Goal: Information Seeking & Learning: Check status

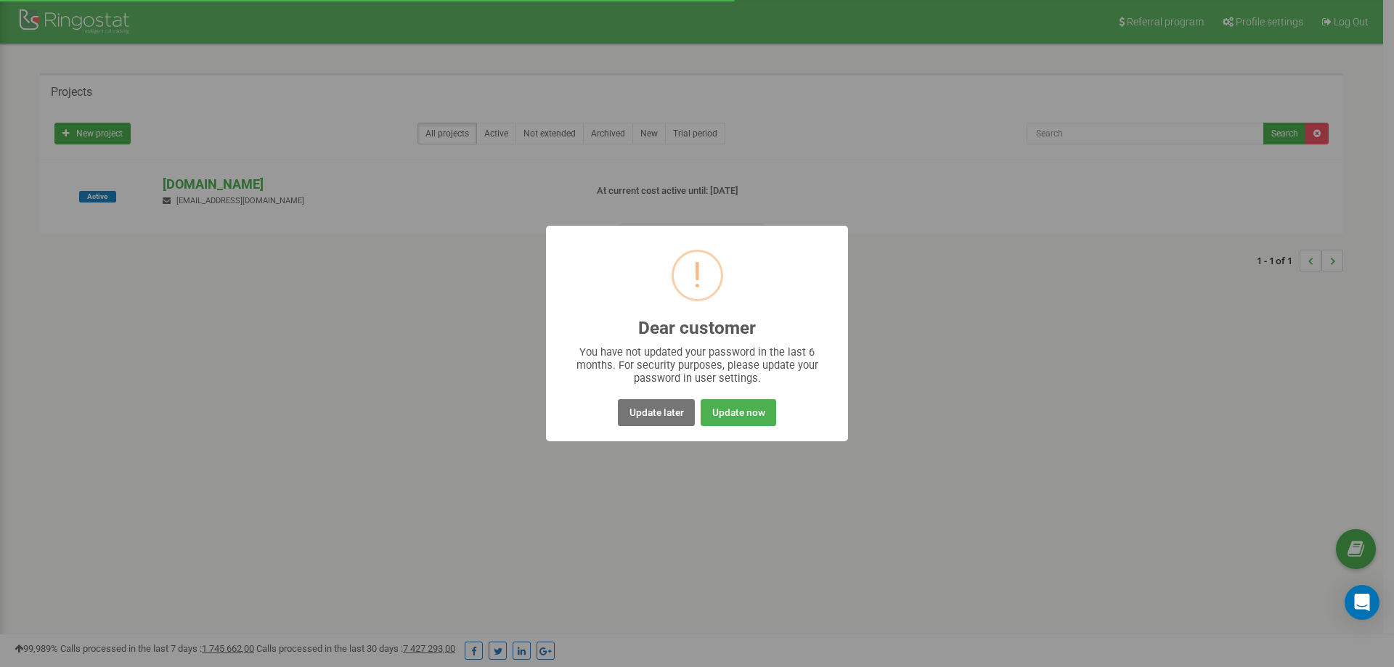
click at [637, 405] on button "Update later" at bounding box center [656, 412] width 76 height 27
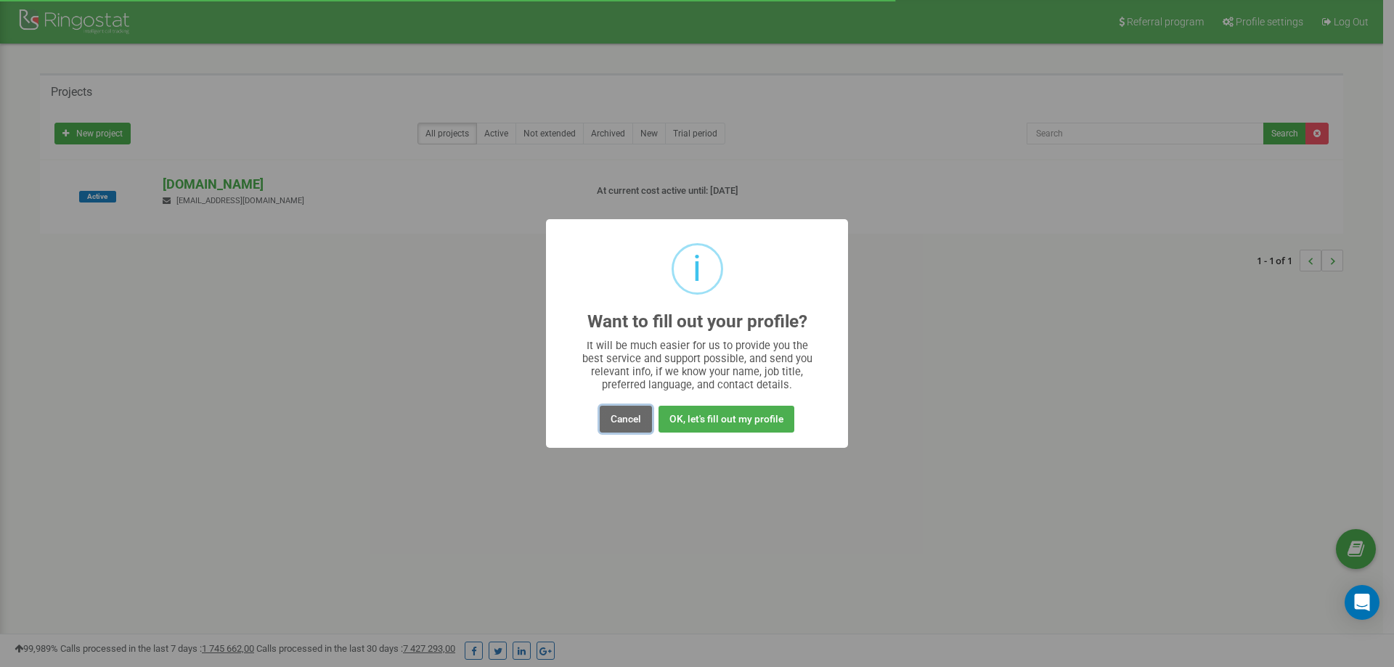
click at [619, 415] on button "Cancel" at bounding box center [626, 419] width 52 height 27
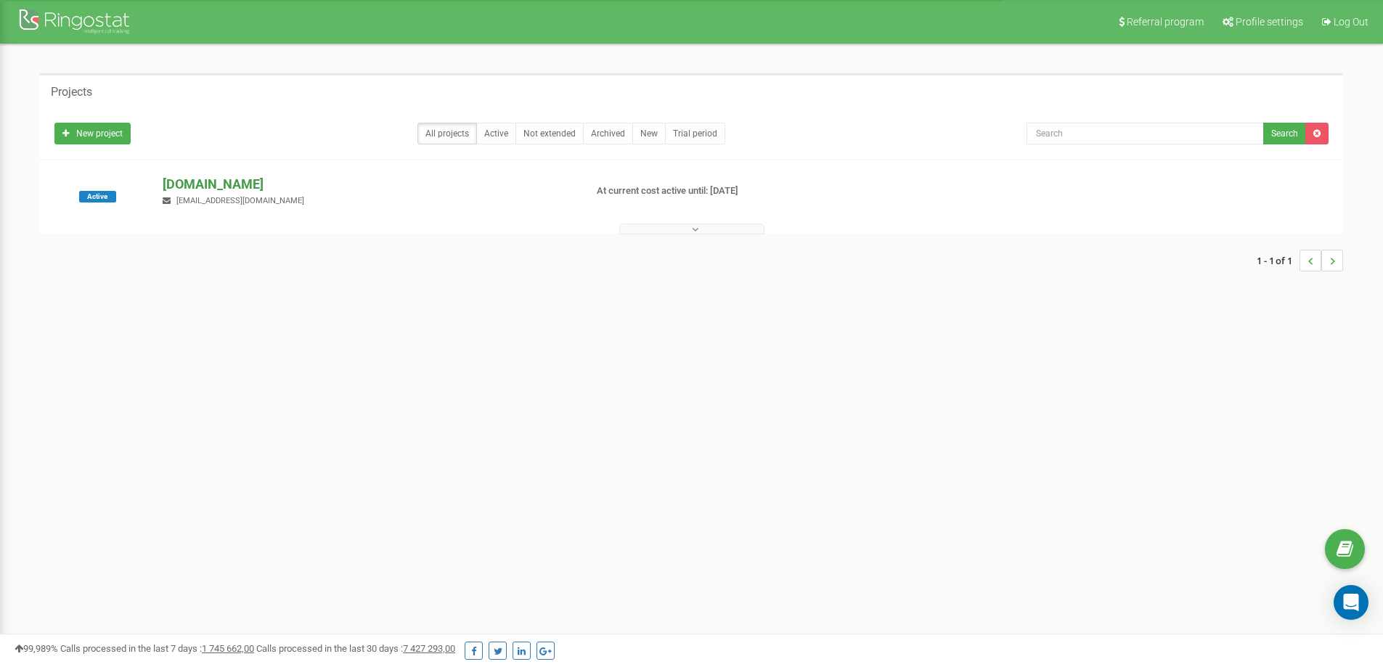
click at [219, 185] on p "[DOMAIN_NAME]" at bounding box center [368, 184] width 410 height 19
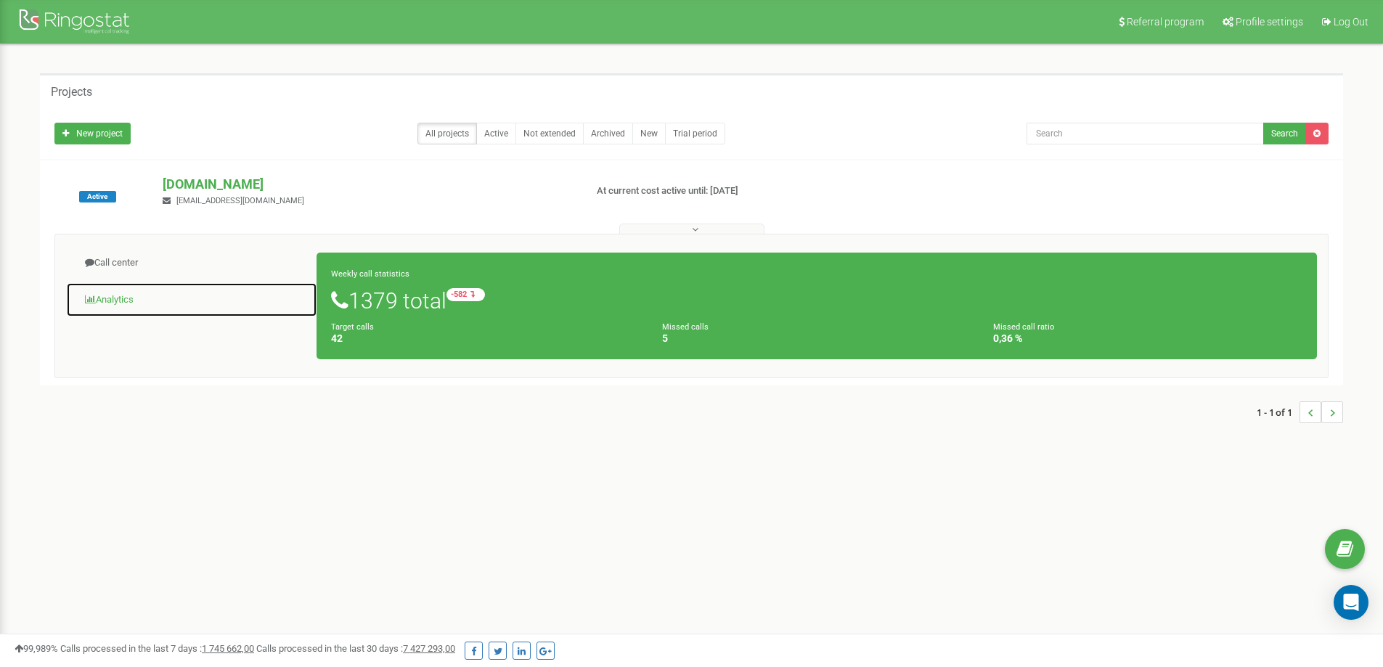
click at [131, 298] on link "Analytics" at bounding box center [191, 301] width 251 height 36
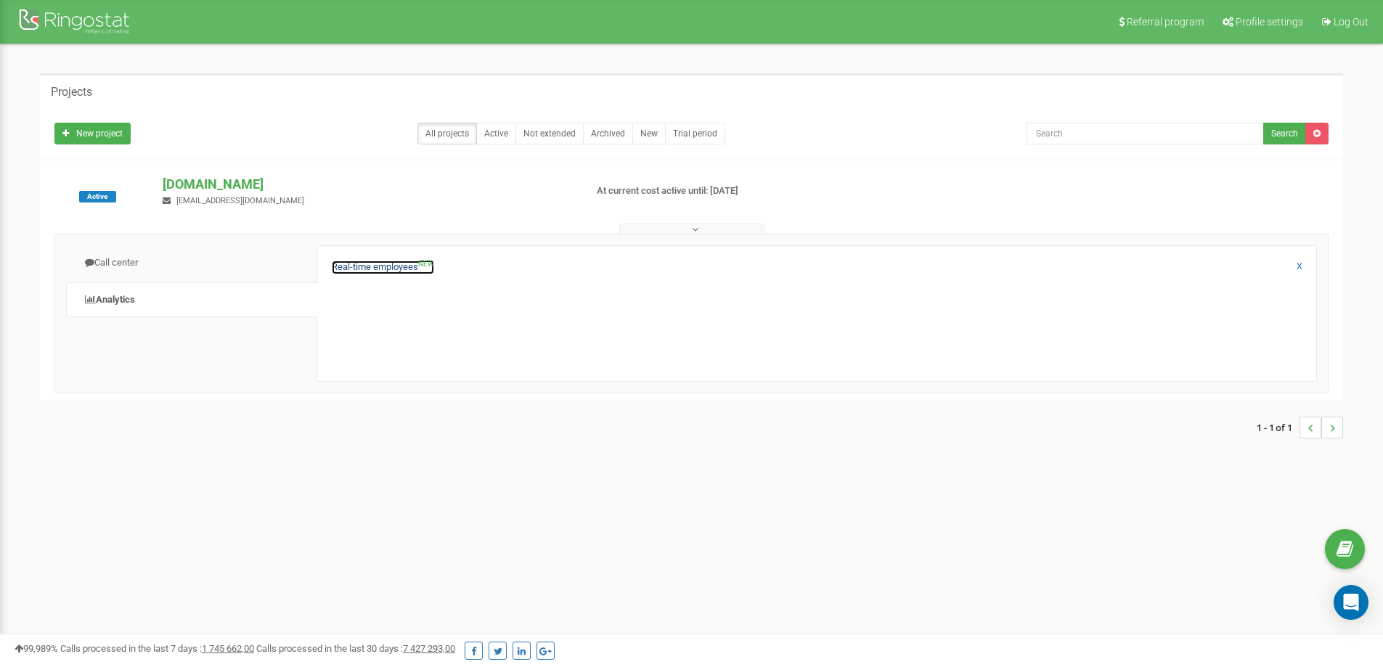
click at [381, 265] on link "Real-time employees NEW" at bounding box center [383, 268] width 102 height 14
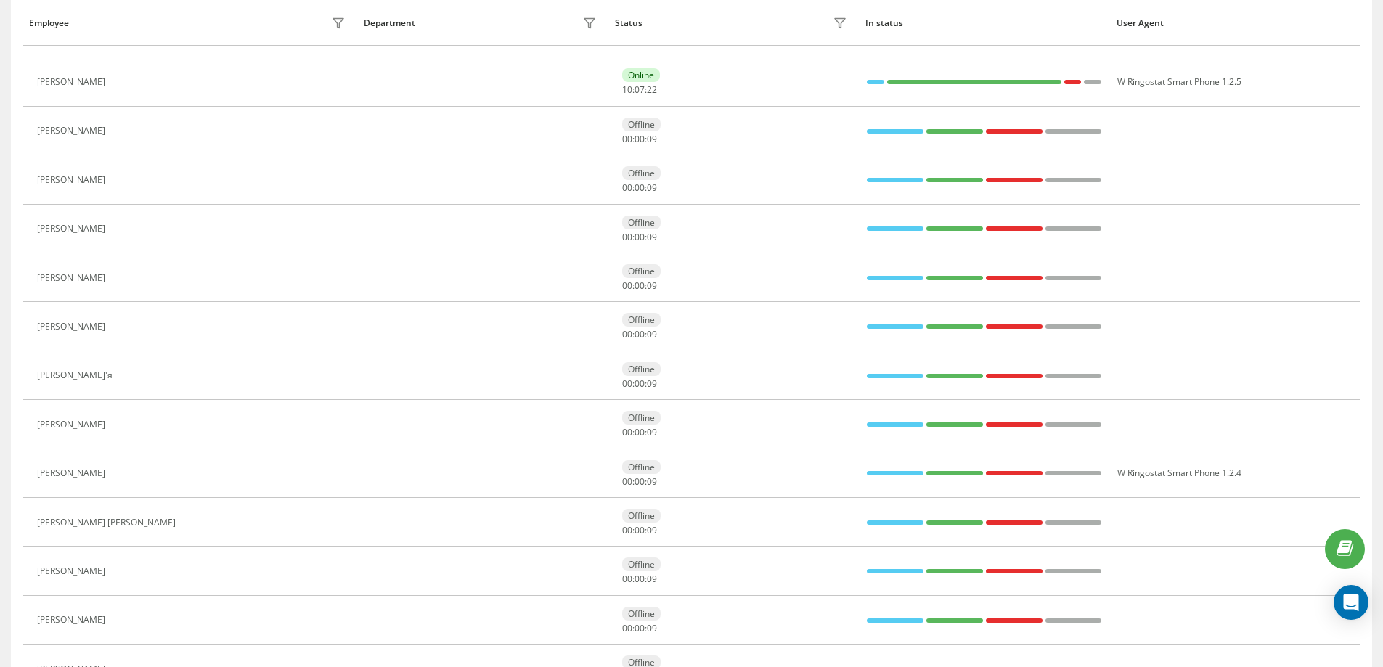
scroll to position [220, 0]
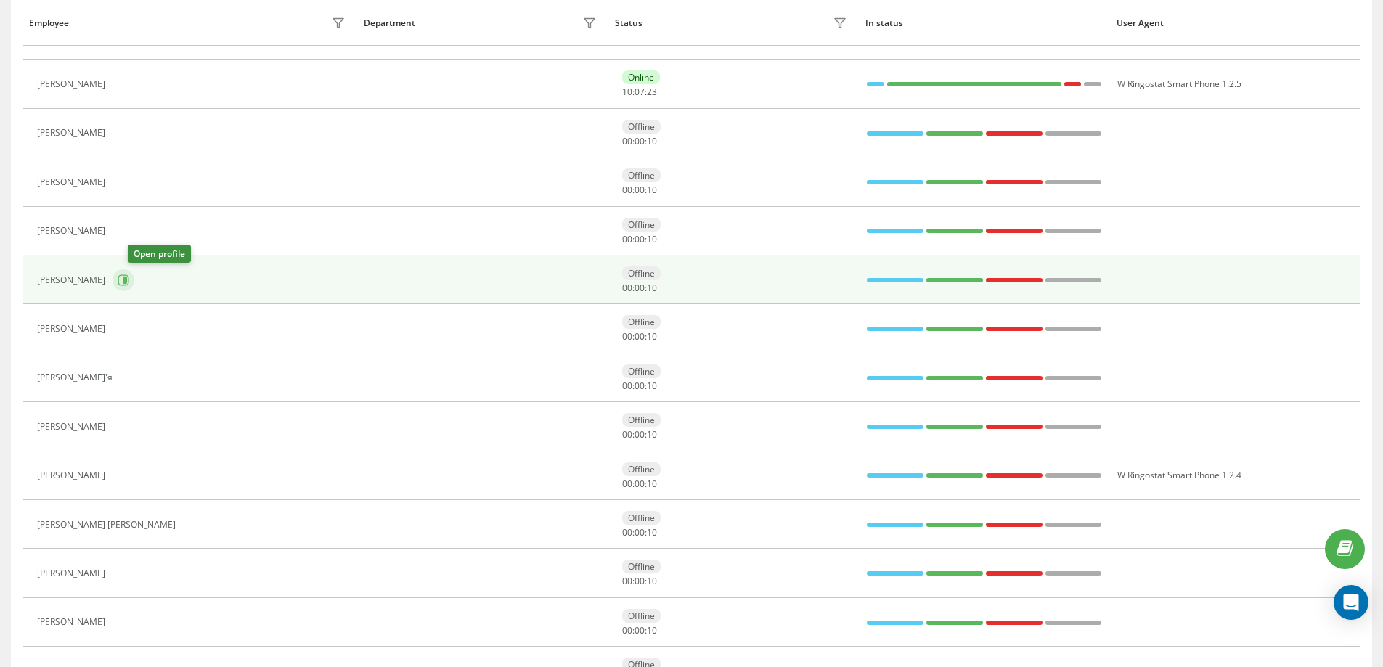
click at [127, 277] on icon at bounding box center [125, 280] width 4 height 7
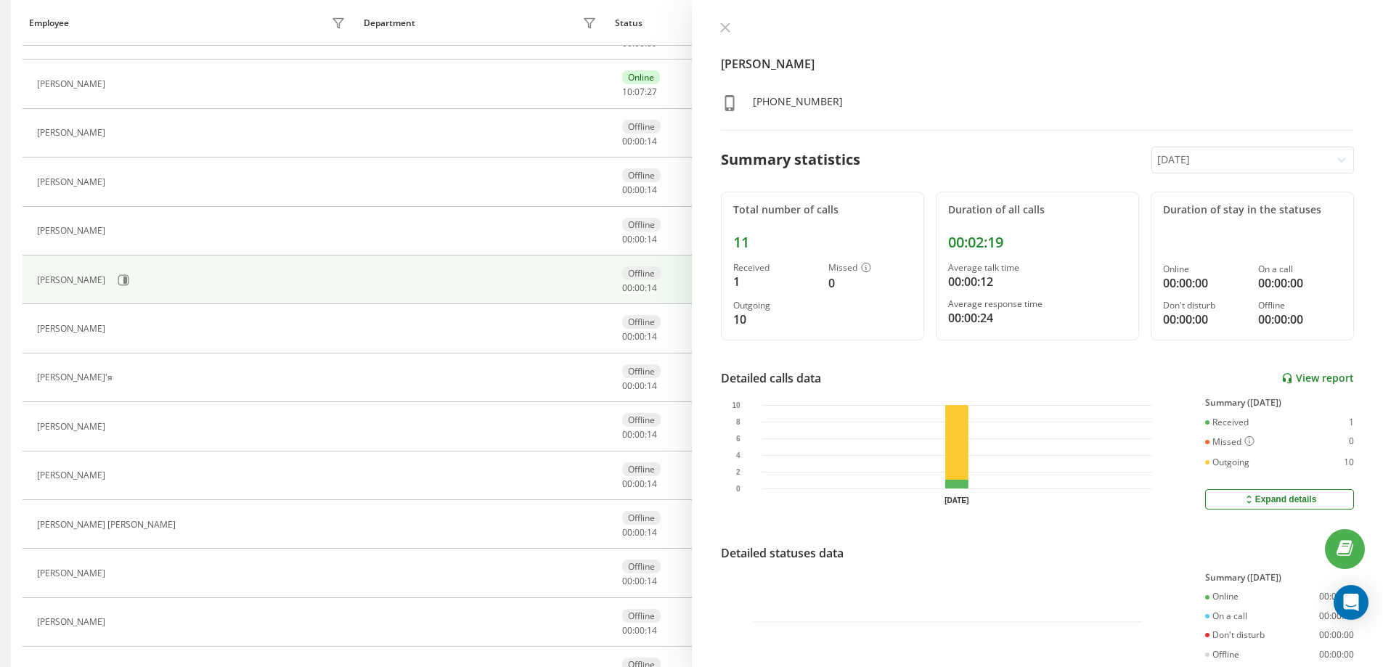
click at [1317, 375] on link "View report" at bounding box center [1318, 379] width 73 height 12
